Goal: Book appointment/travel/reservation

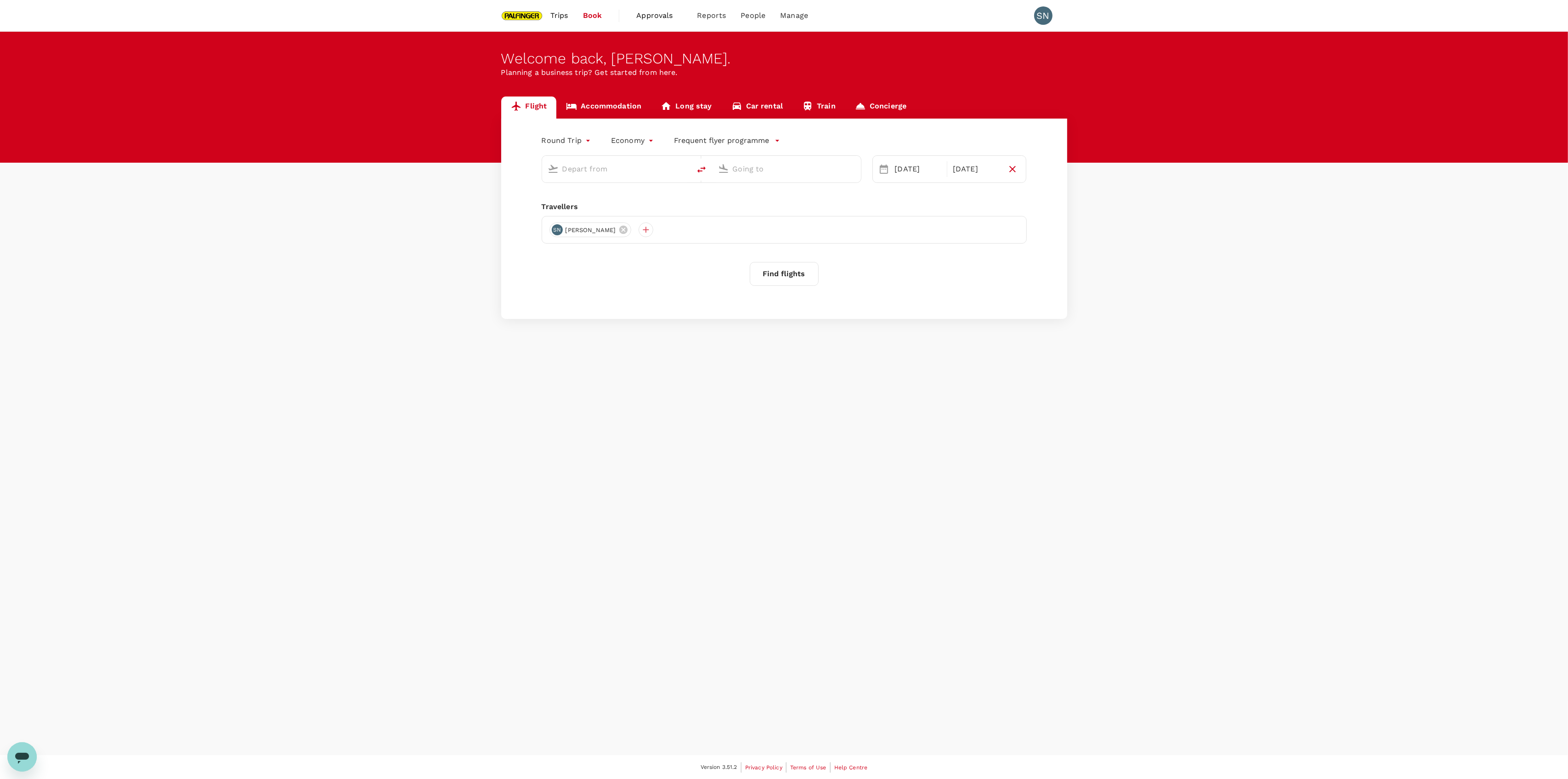
click at [607, 114] on link "Accommodation" at bounding box center [603, 107] width 94 height 22
type input "1 Chome"
click at [713, 144] on icon "Clear" at bounding box center [712, 147] width 9 height 9
click at [626, 147] on input "text" at bounding box center [629, 147] width 127 height 14
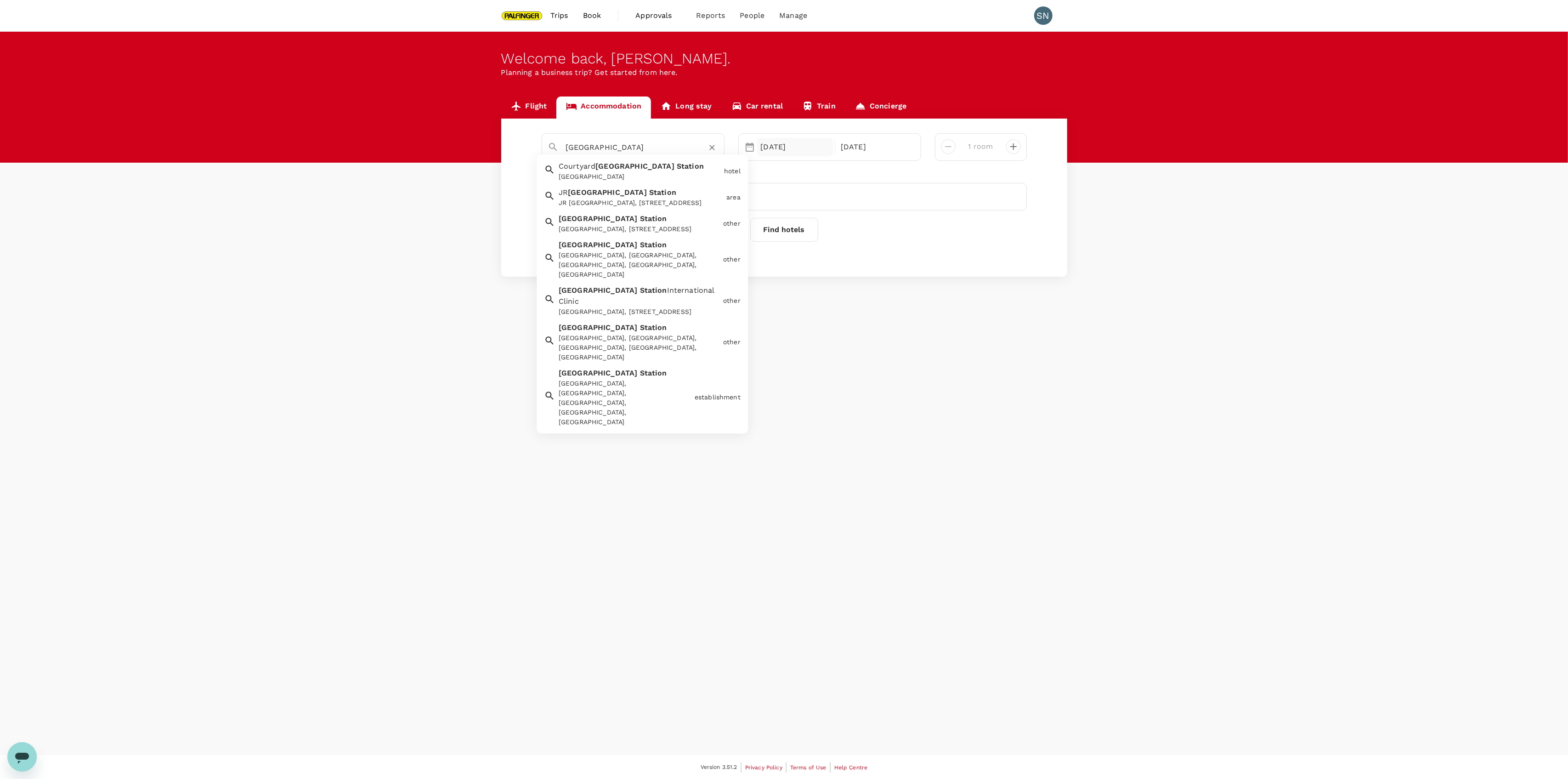
type input "[GEOGRAPHIC_DATA]"
click at [812, 146] on div "[DATE]" at bounding box center [795, 147] width 76 height 18
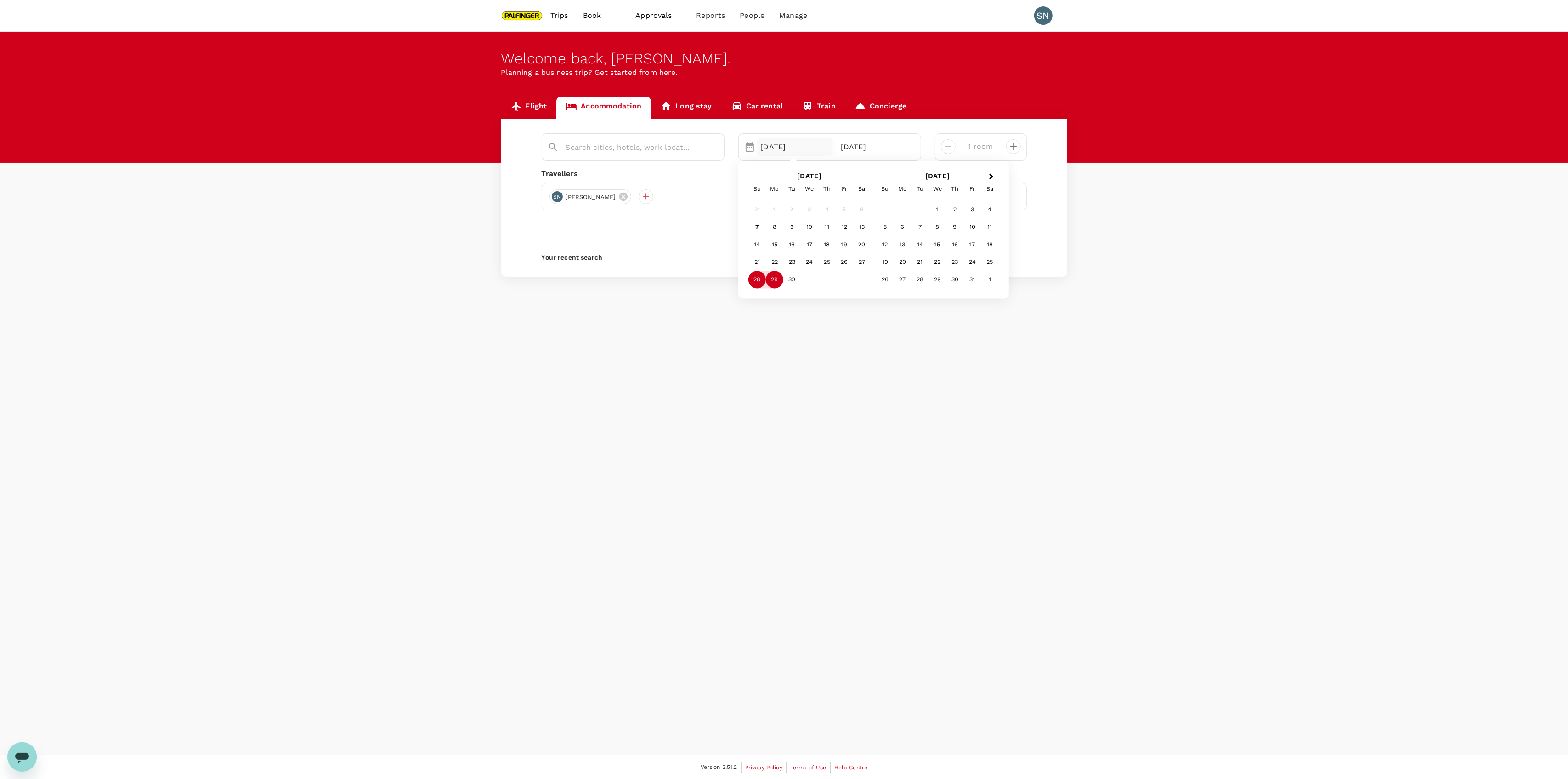
click at [1082, 256] on div "Flight Accommodation Long stay Car rental Train Concierge [DATE] Next Month [DA…" at bounding box center [784, 186] width 1568 height 180
click at [770, 226] on button "Find hotels" at bounding box center [785, 230] width 68 height 24
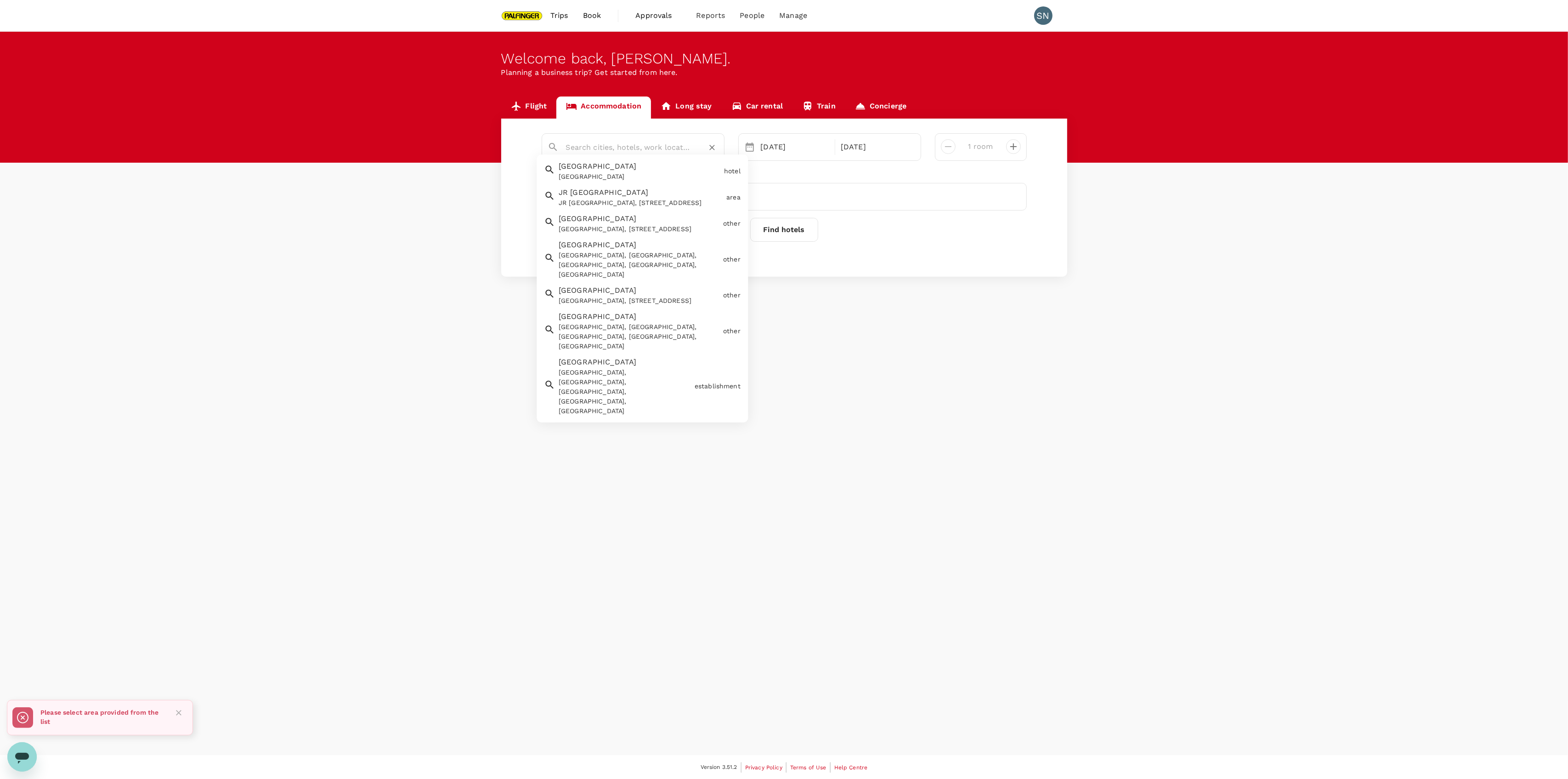
click at [621, 152] on input "text" at bounding box center [629, 147] width 127 height 14
click at [646, 203] on div "JR [GEOGRAPHIC_DATA], [STREET_ADDRESS]" at bounding box center [640, 203] width 164 height 10
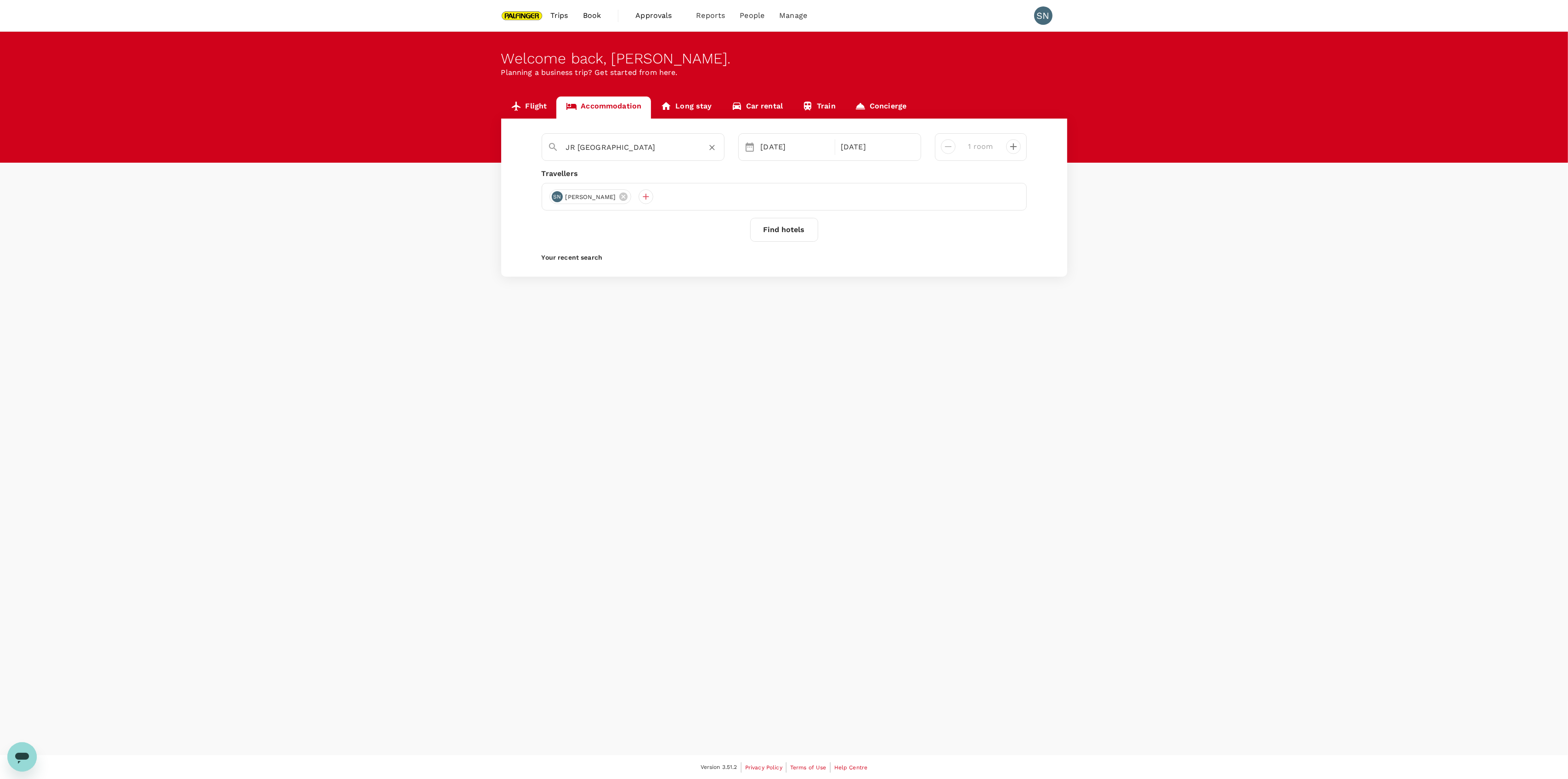
type input "JR [GEOGRAPHIC_DATA]"
click at [794, 234] on button "Find hotels" at bounding box center [785, 230] width 68 height 24
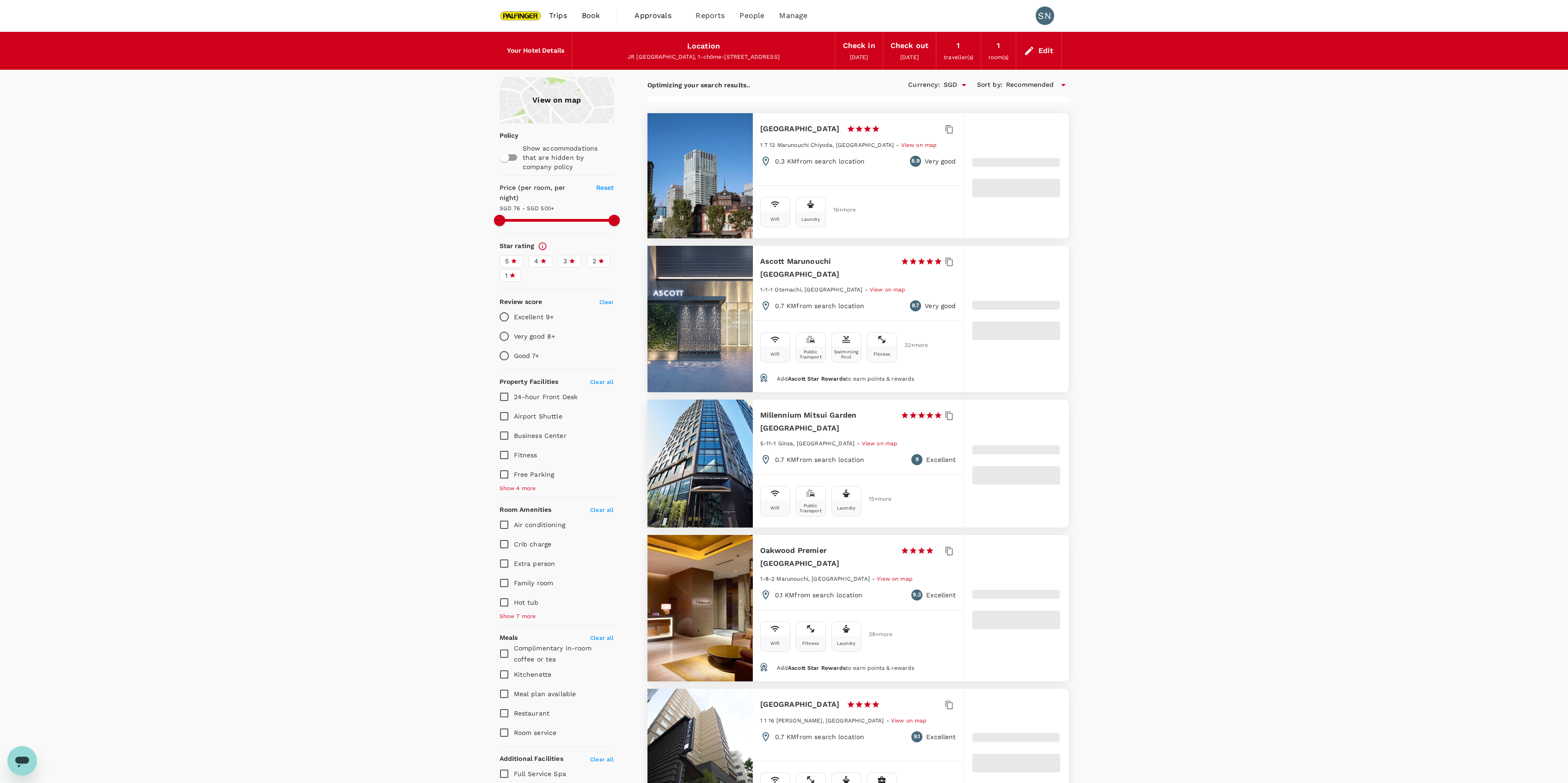
type input "499.2"
type input "34.2"
type input "499.89"
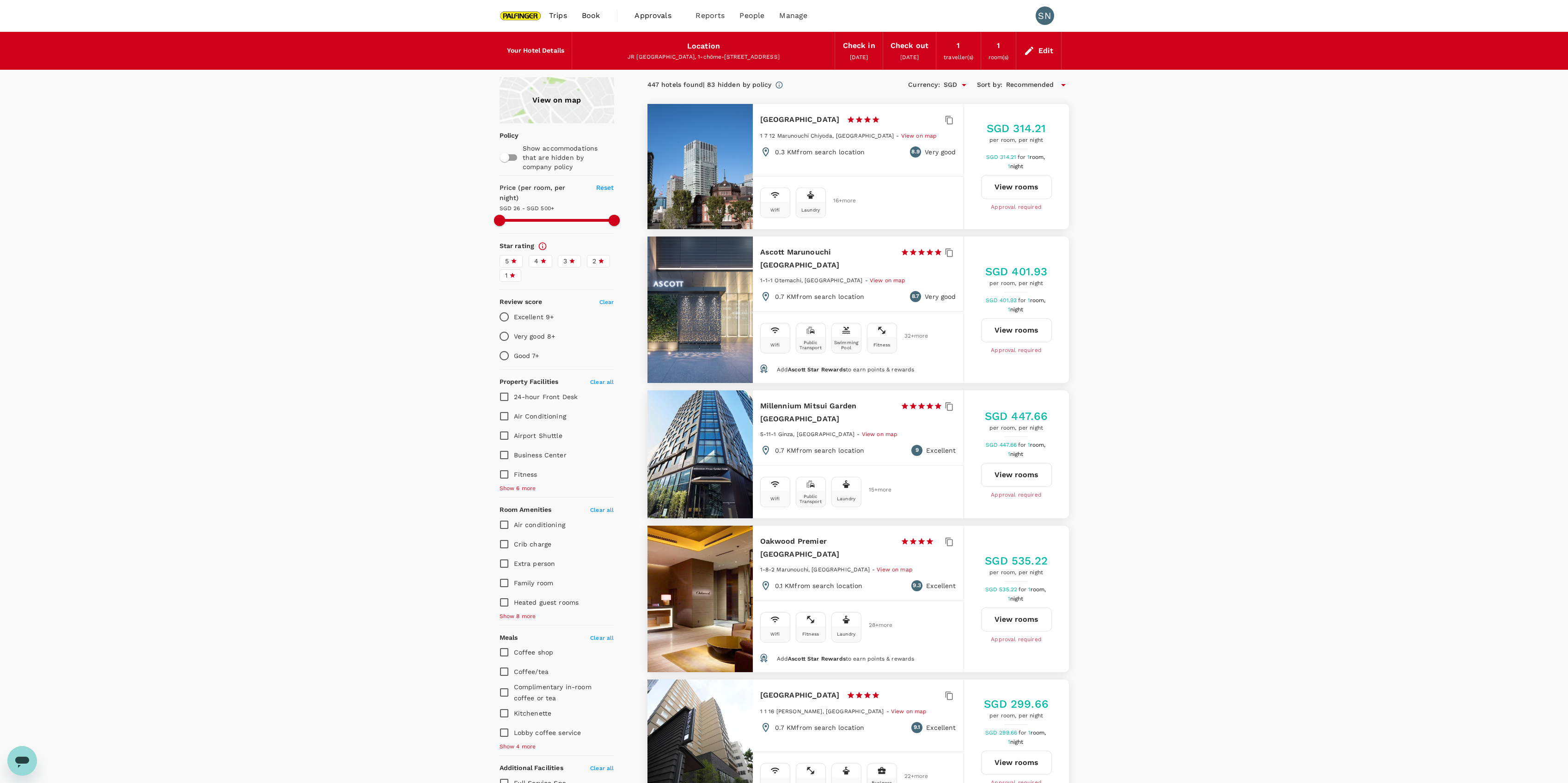
type input "25.89"
drag, startPoint x: 549, startPoint y: 220, endPoint x: 546, endPoint y: 214, distance: 6.7
click at [546, 215] on span at bounding box center [546, 220] width 11 height 11
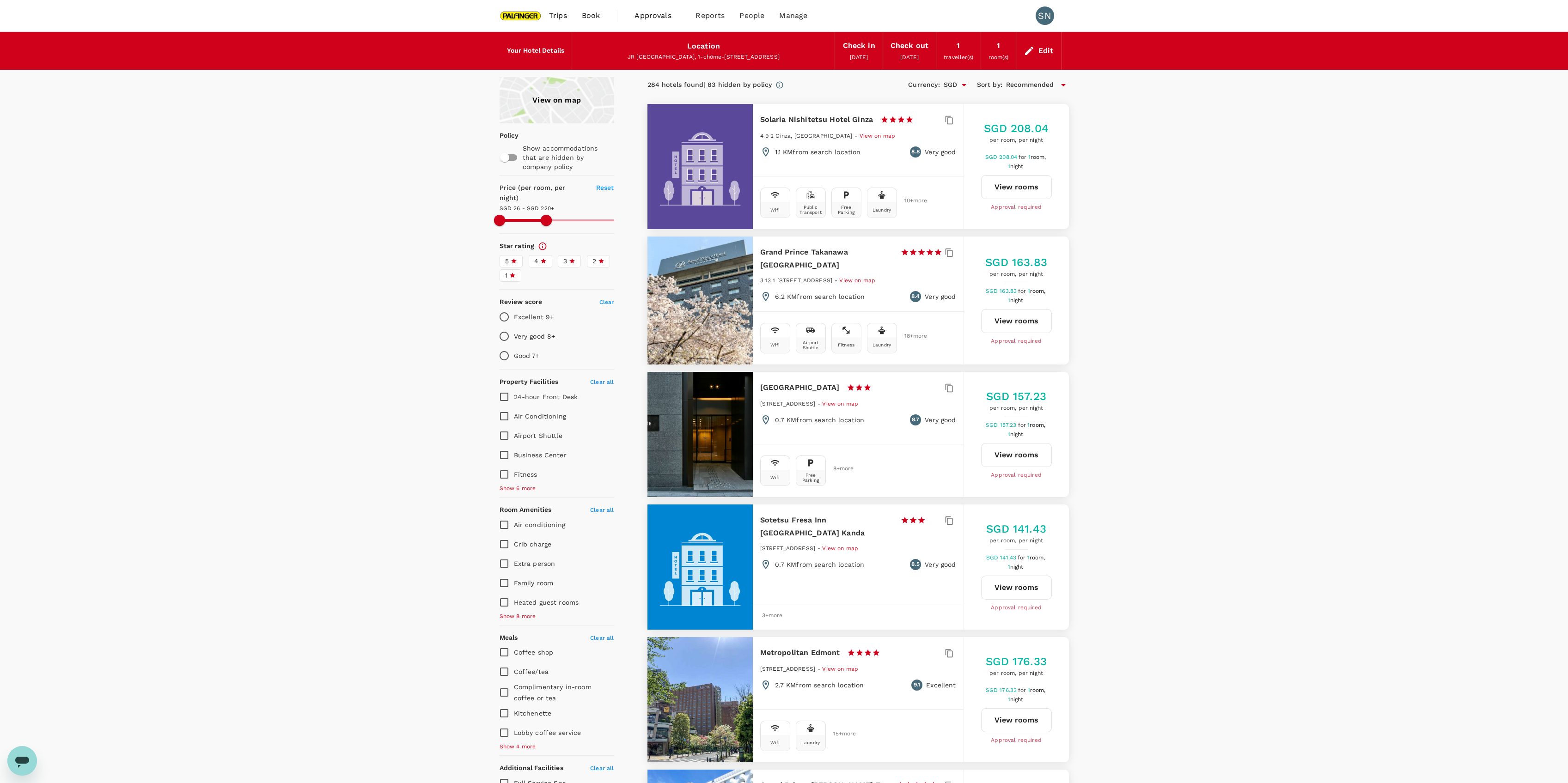
click at [555, 104] on div "View on map" at bounding box center [557, 100] width 114 height 46
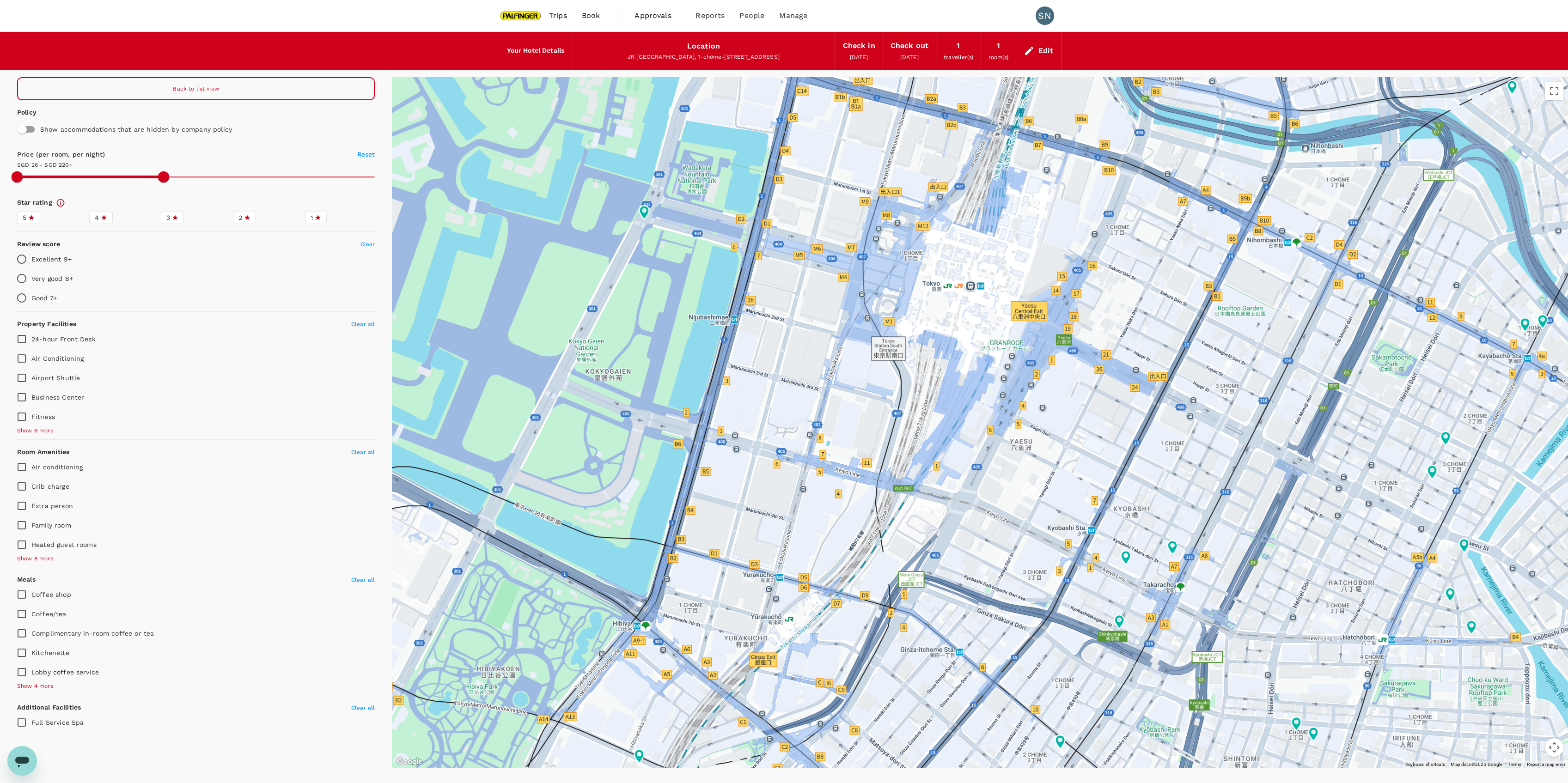
type input "219.89"
